Goal: Book appointment/travel/reservation

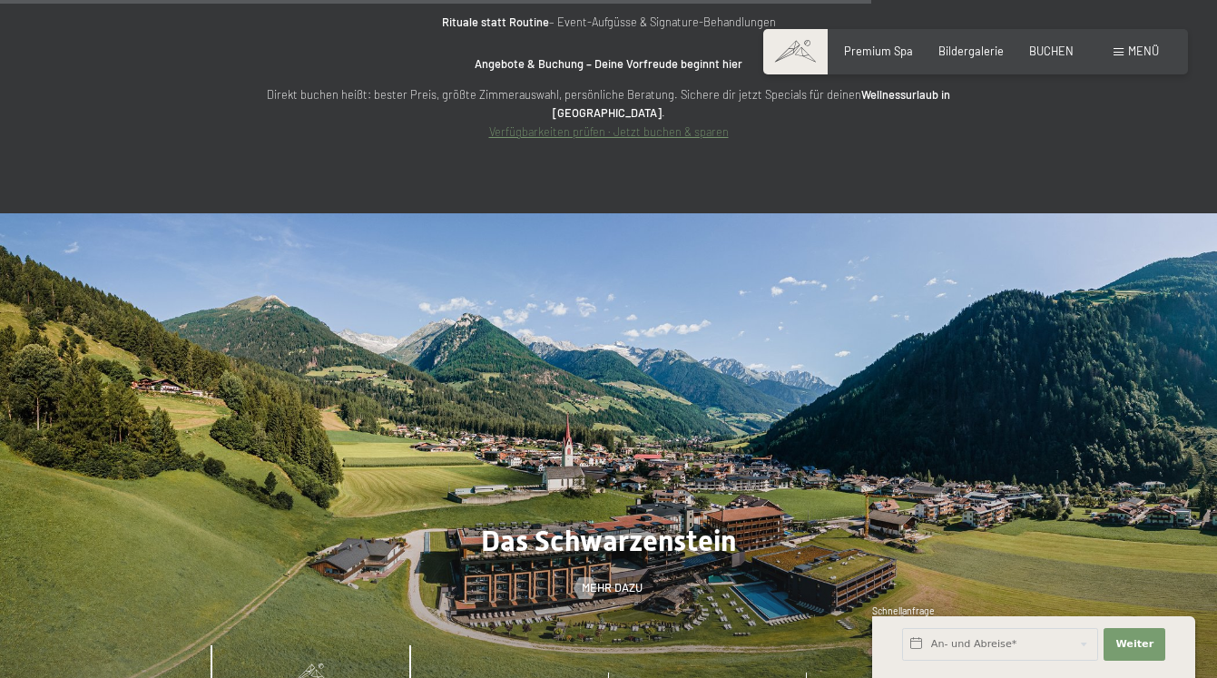
scroll to position [6109, 0]
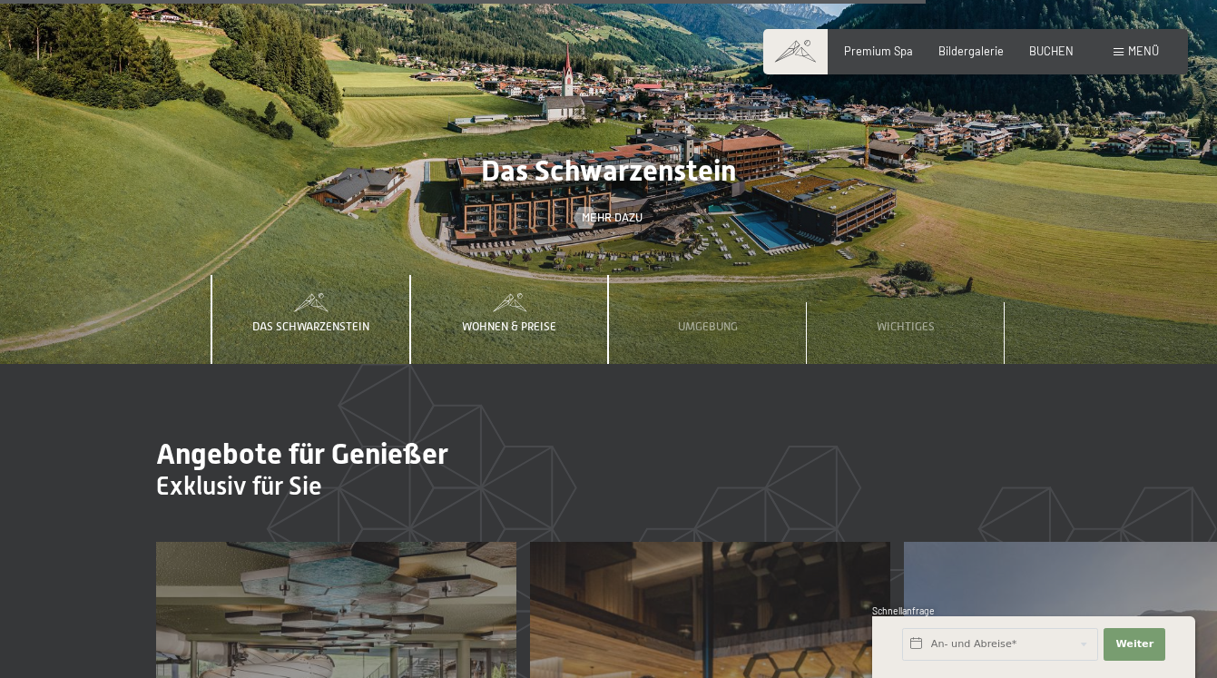
click at [510, 319] on span "Wohnen & Preise" at bounding box center [509, 326] width 94 height 14
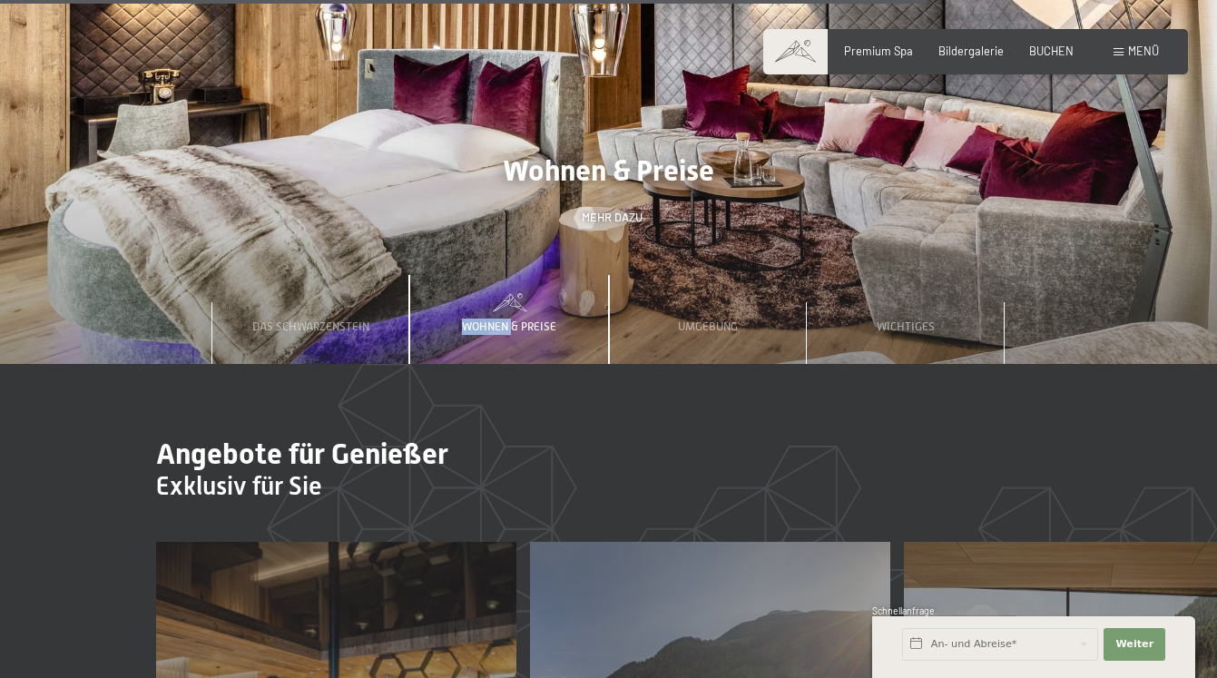
click at [510, 319] on span "Wohnen & Preise" at bounding box center [509, 326] width 94 height 14
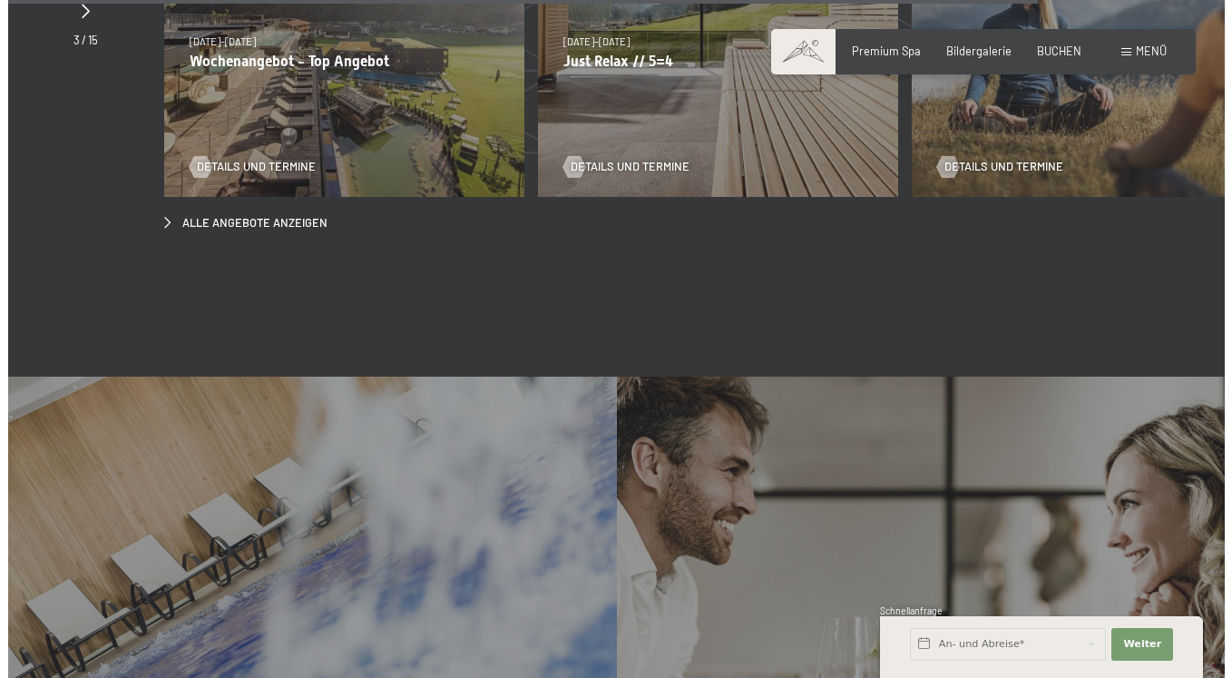
scroll to position [6999, 0]
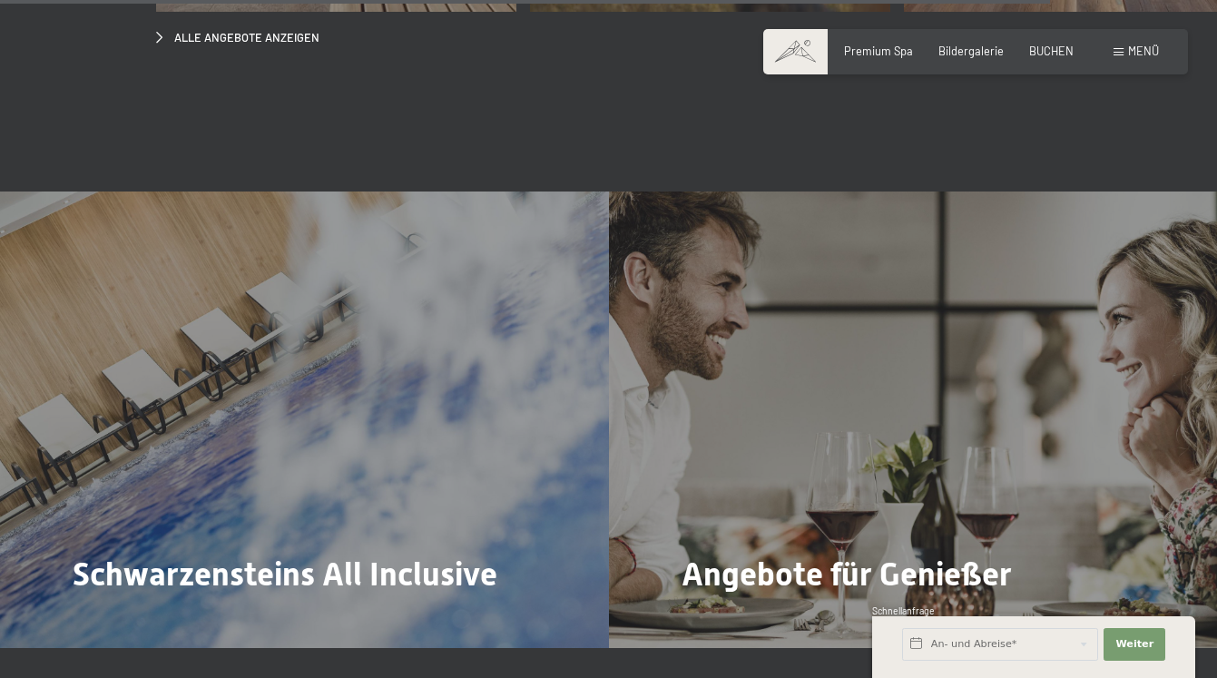
click at [108, 616] on span "Mehr dazu" at bounding box center [110, 624] width 61 height 16
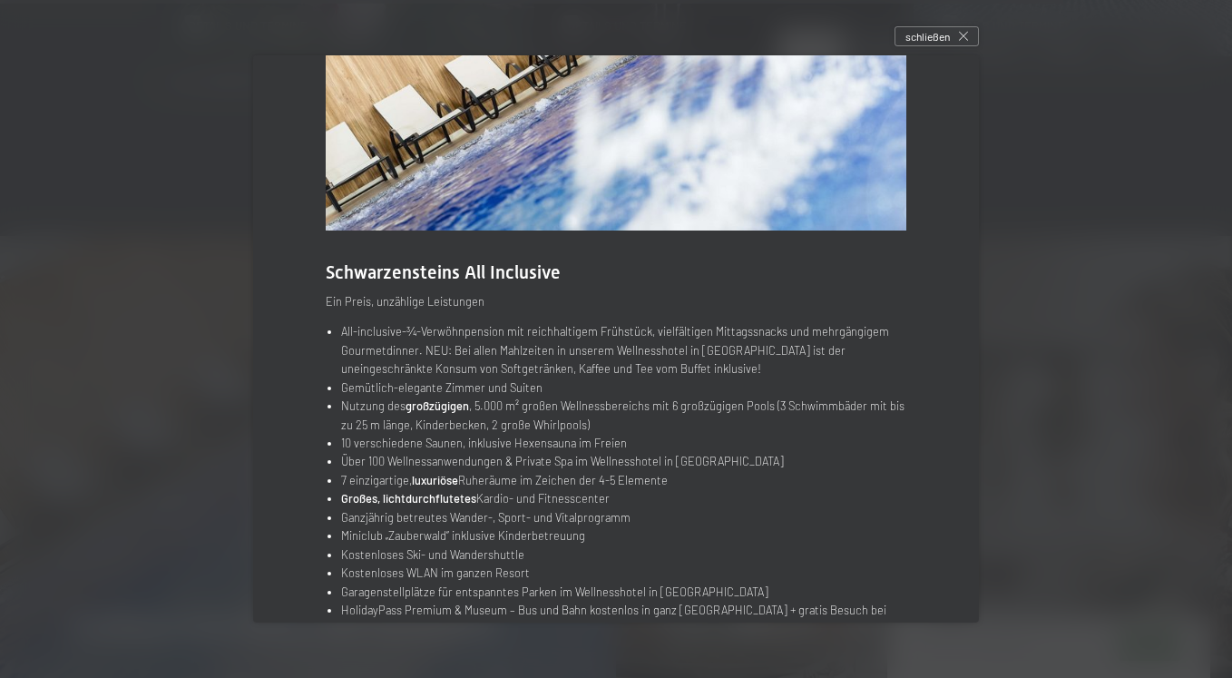
scroll to position [0, 0]
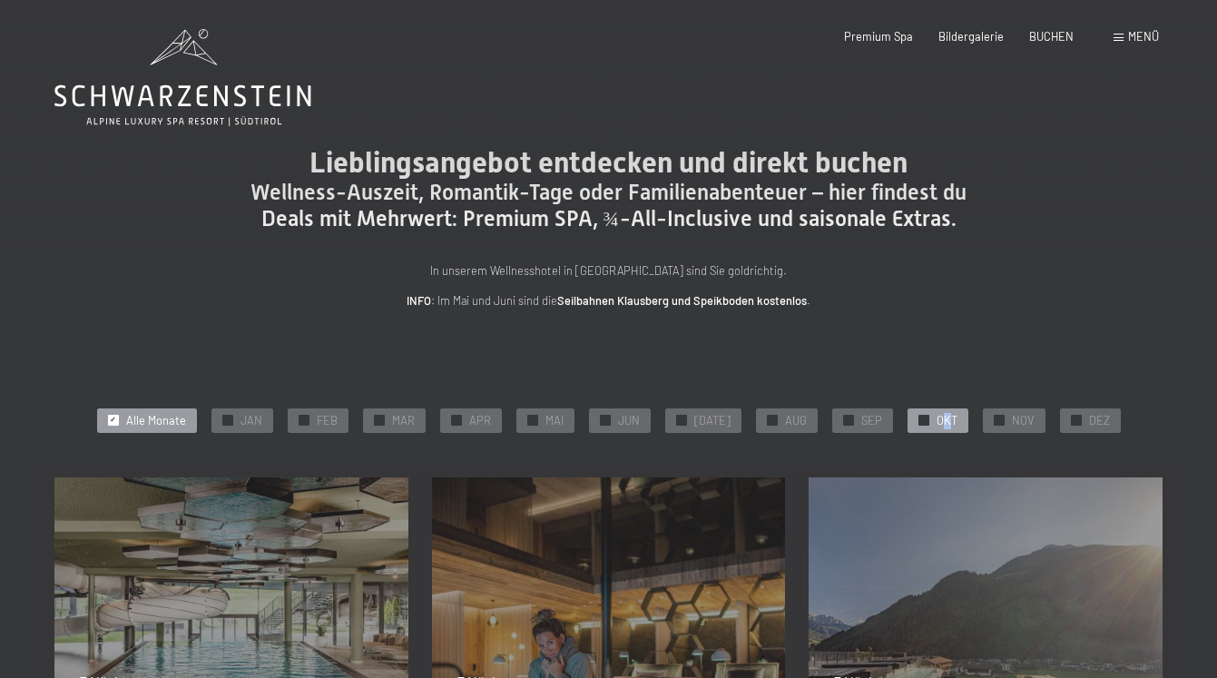
click at [937, 418] on span "OKT" at bounding box center [946, 421] width 21 height 16
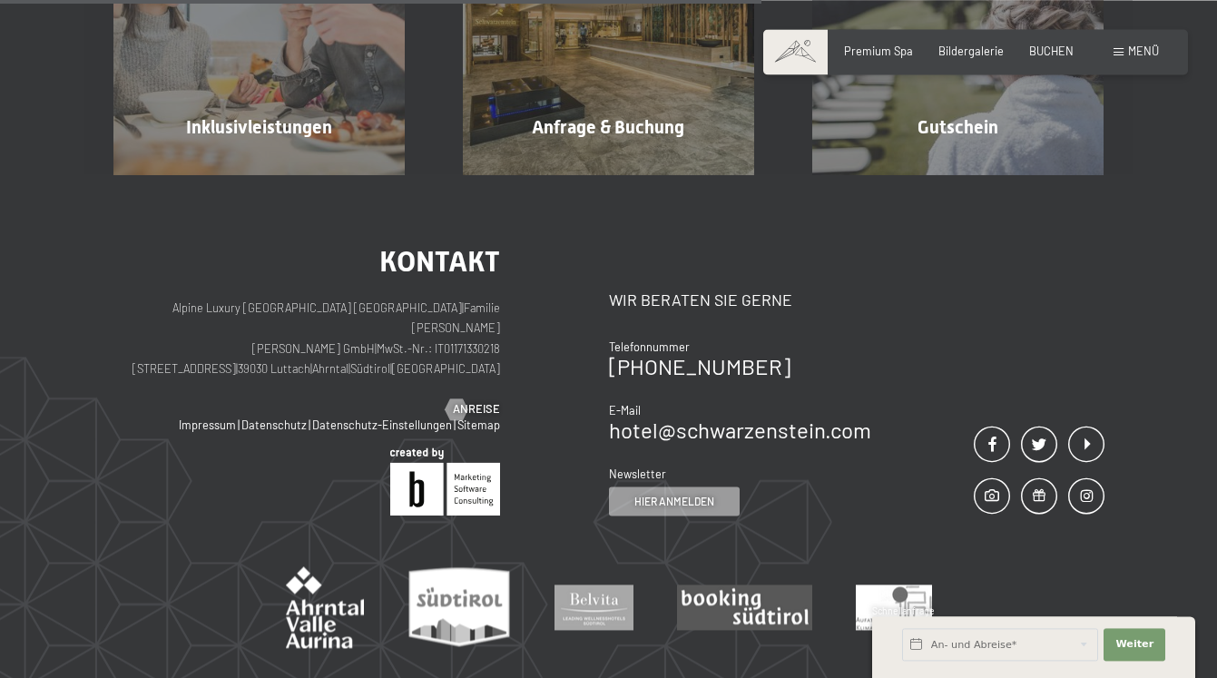
scroll to position [749, 0]
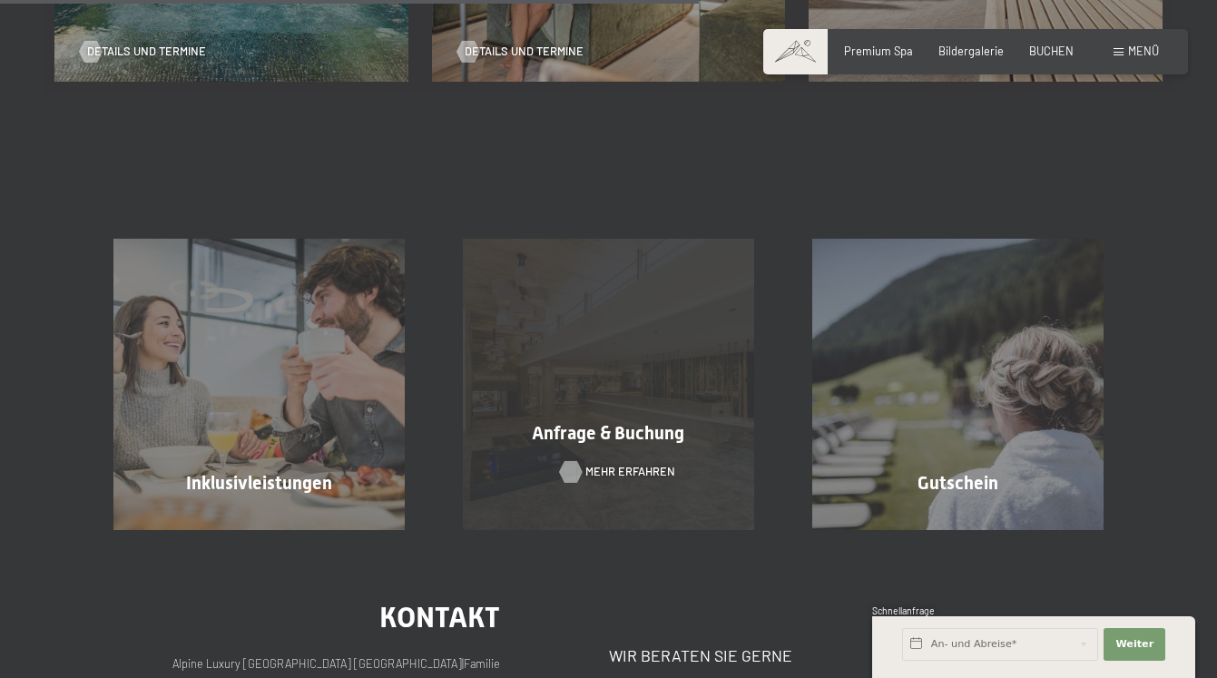
click at [602, 468] on span "Mehr erfahren" at bounding box center [630, 472] width 90 height 16
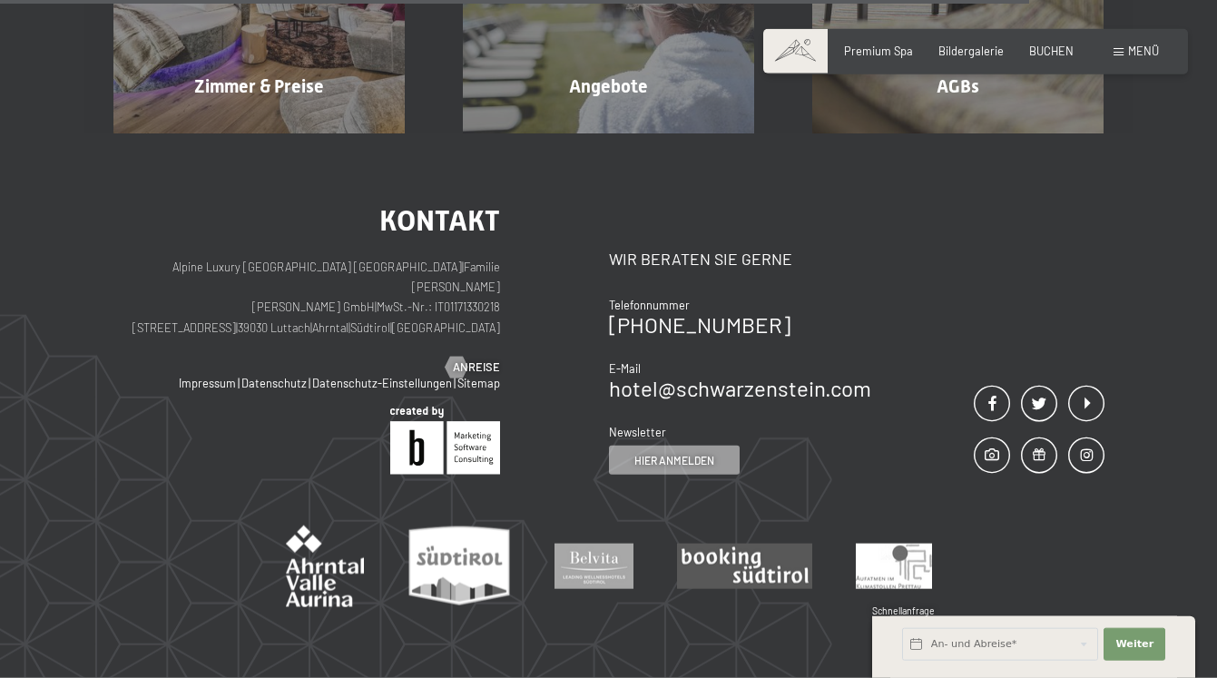
scroll to position [1203, 0]
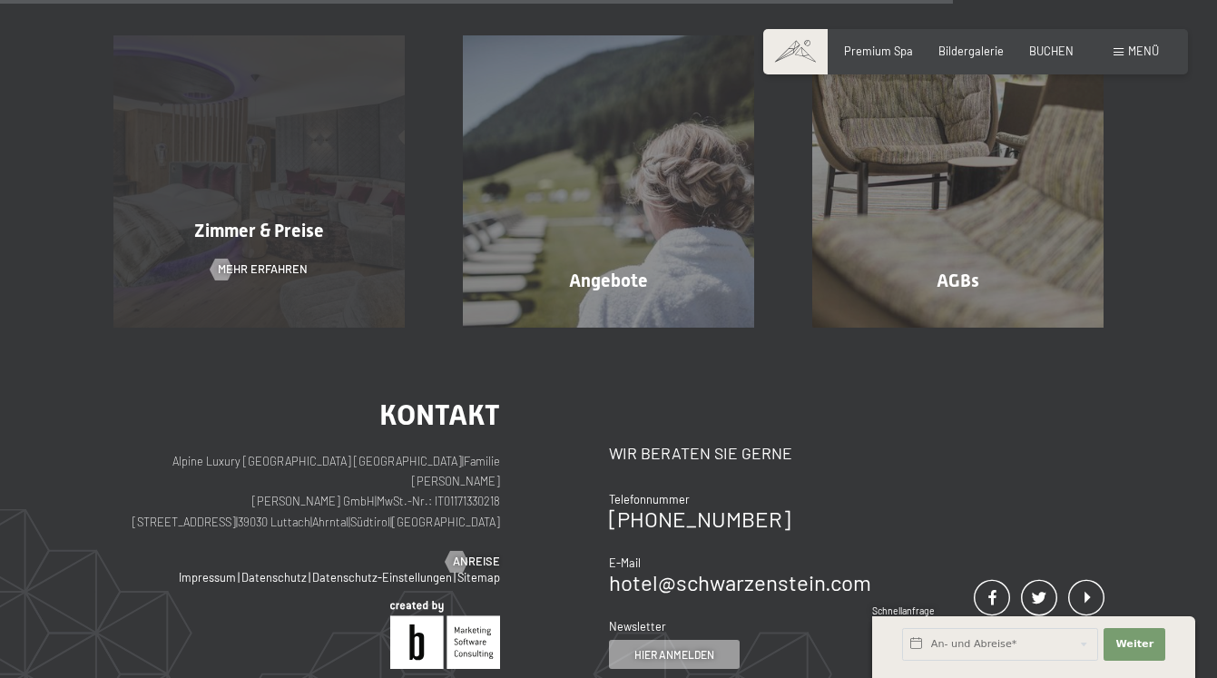
click at [240, 277] on div "Zimmer & Preise Mehr erfahren" at bounding box center [258, 180] width 349 height 291
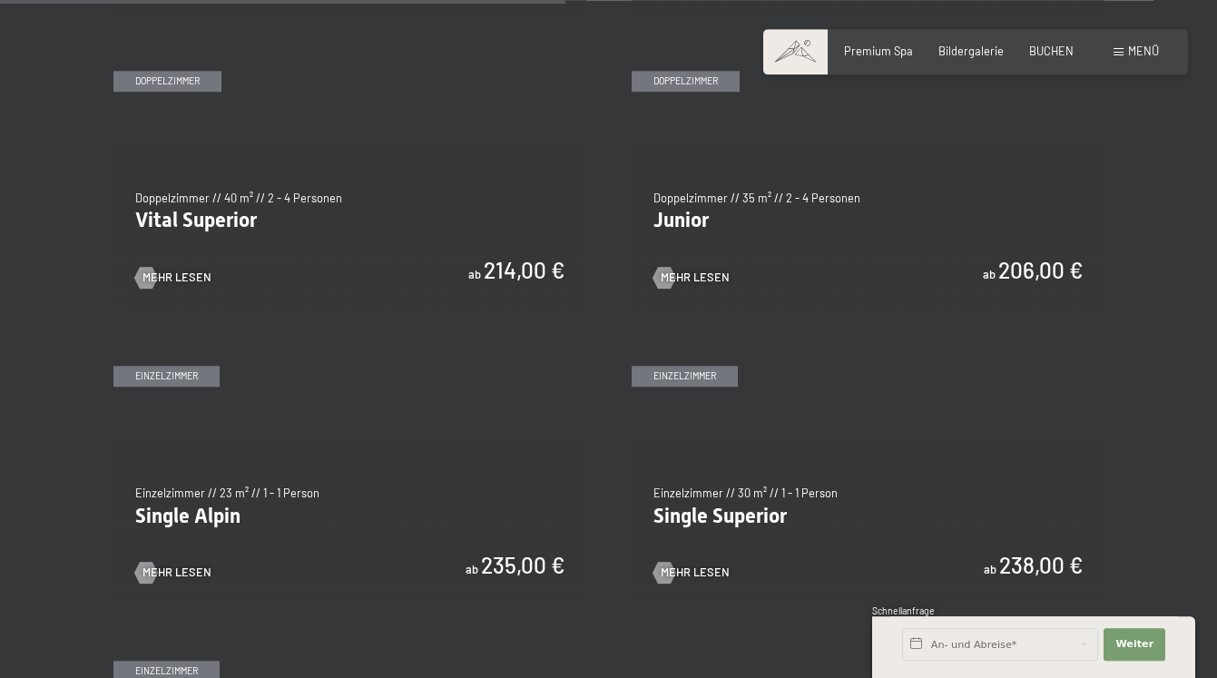
scroll to position [2129, 0]
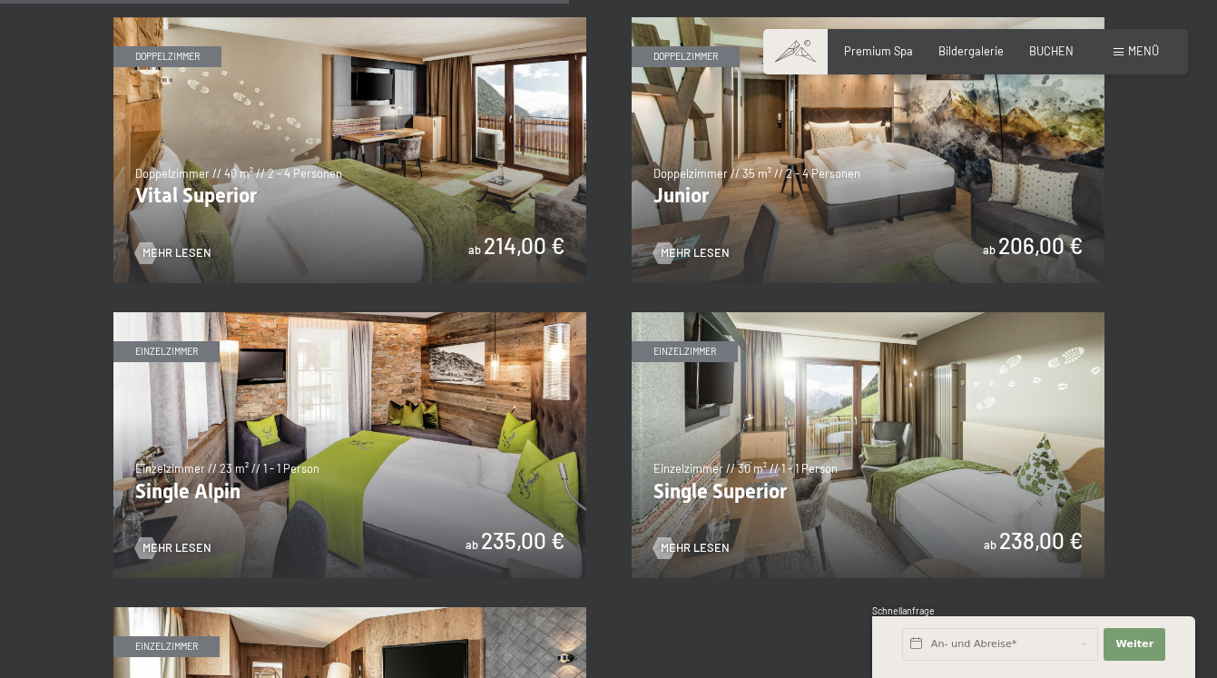
click at [451, 230] on img at bounding box center [349, 150] width 473 height 266
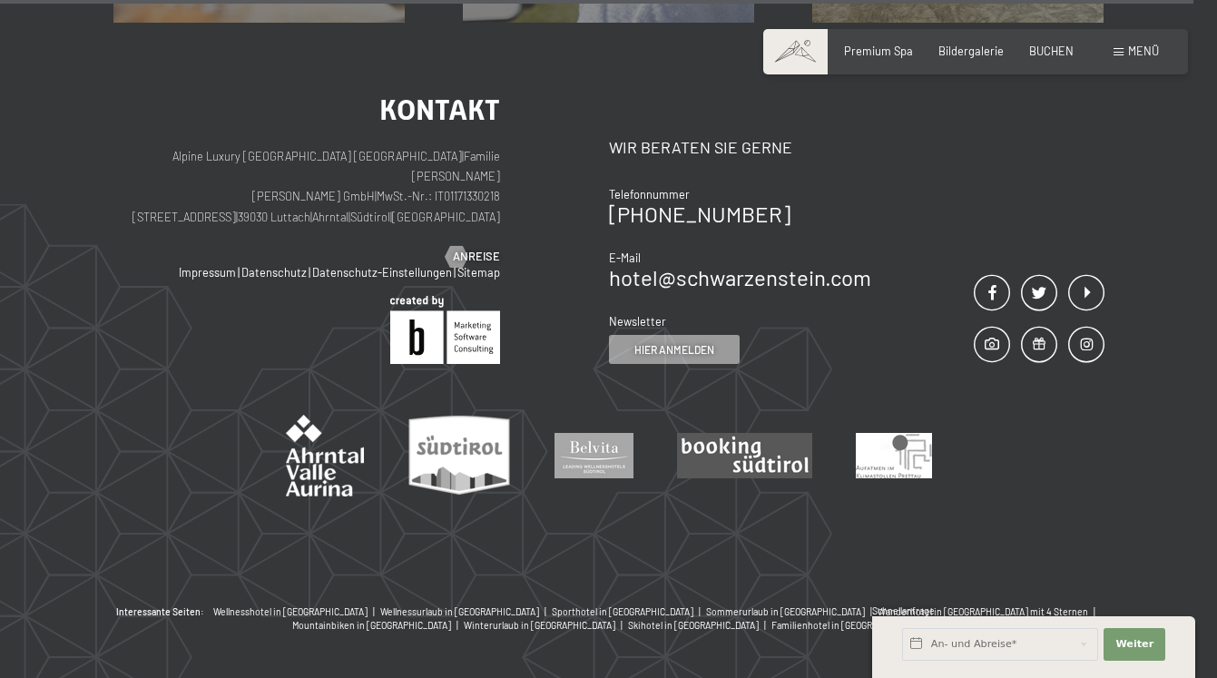
scroll to position [2083, 0]
